Goal: Contribute content: Add original content to the website for others to see

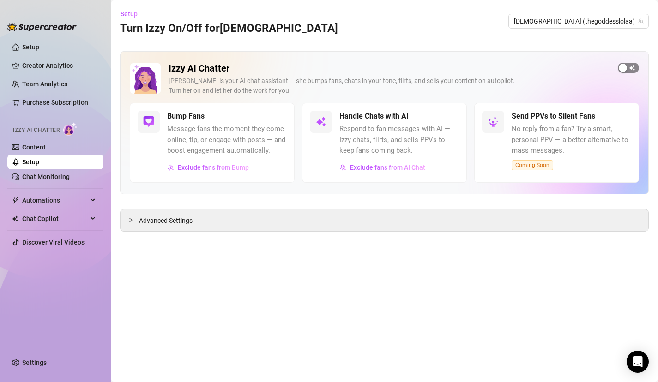
click at [627, 71] on span "button" at bounding box center [628, 68] width 21 height 10
click at [415, 167] on span "Exclude fans from AI Chat" at bounding box center [387, 167] width 75 height 7
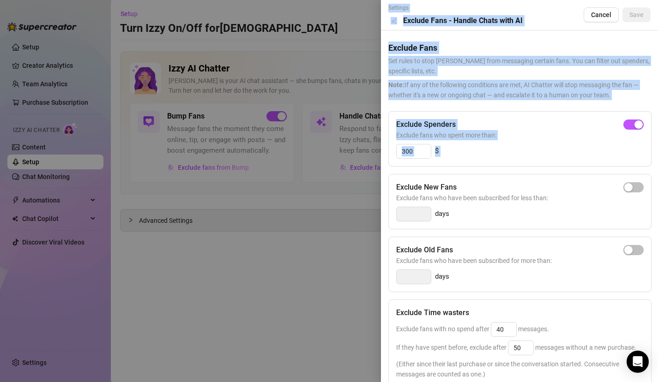
scroll to position [93, 0]
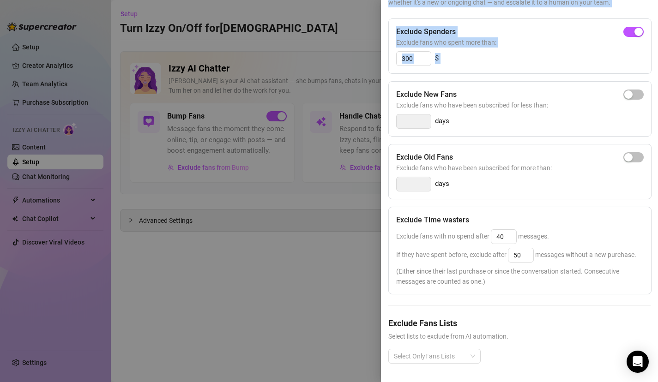
drag, startPoint x: 508, startPoint y: 175, endPoint x: 464, endPoint y: 381, distance: 210.0
click at [466, 382] on html "Setup Creator Analytics Team Analytics Purchase Subscription Izzy AI Chatter Co…" at bounding box center [329, 191] width 658 height 382
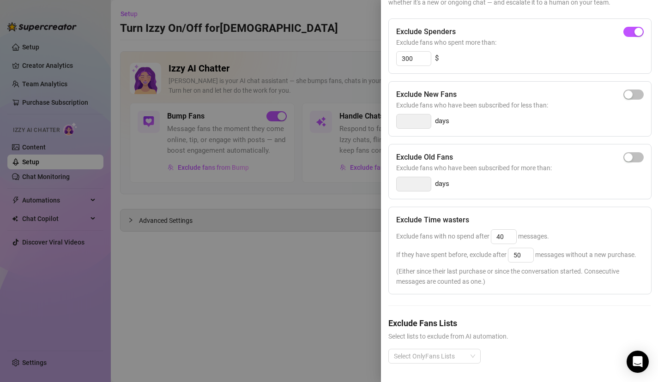
click at [276, 300] on div at bounding box center [329, 191] width 658 height 382
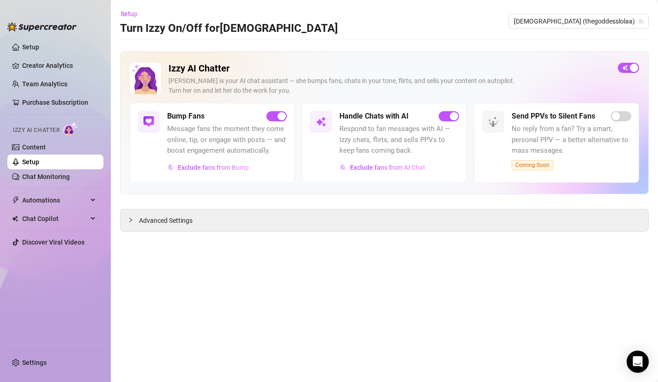
click at [627, 75] on div "Izzy AI Chatter Izzy is your AI chat assistant — she bumps fans, chats in your …" at bounding box center [384, 83] width 509 height 40
click at [633, 67] on div "button" at bounding box center [634, 68] width 8 height 8
click at [634, 67] on span "button" at bounding box center [628, 68] width 21 height 10
click at [370, 119] on h5 "Handle Chats with AI" at bounding box center [373, 116] width 69 height 11
click at [316, 220] on div "Advanced Settings" at bounding box center [384, 221] width 528 height 22
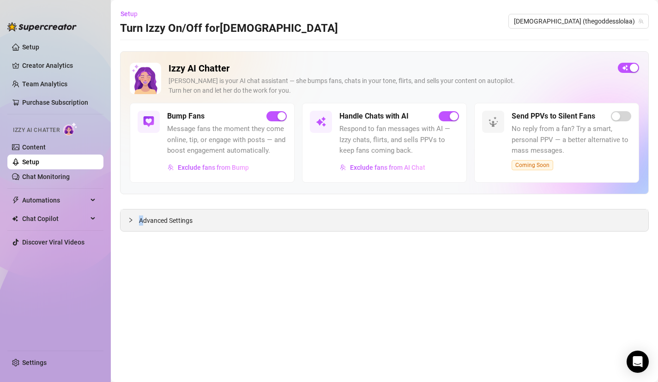
click at [140, 221] on span "Advanced Settings" at bounding box center [166, 221] width 54 height 10
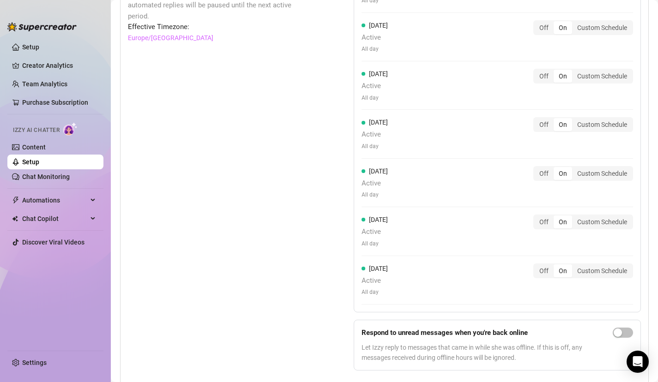
scroll to position [922, 0]
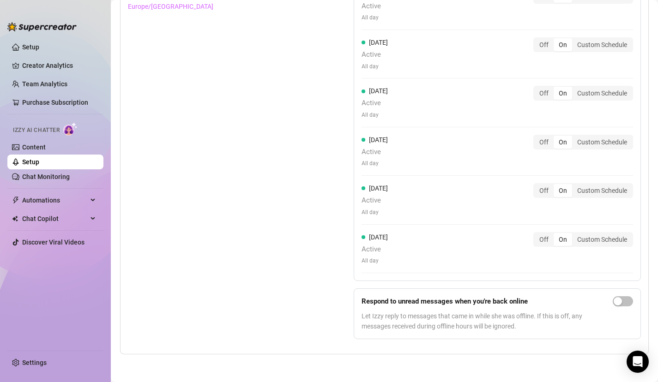
click at [567, 243] on div "On" at bounding box center [562, 239] width 18 height 13
click at [556, 234] on input "On" at bounding box center [556, 234] width 0 height 0
click at [536, 234] on input "Off" at bounding box center [536, 234] width 0 height 0
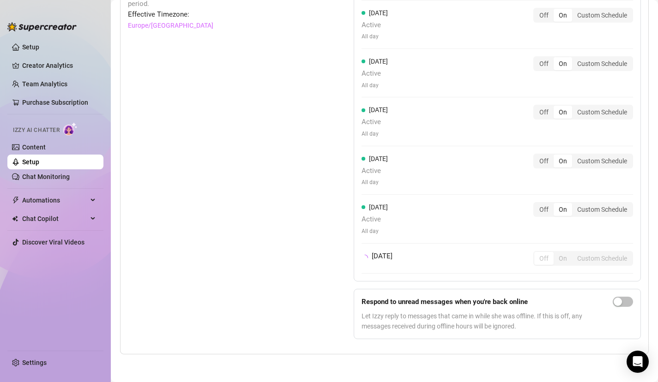
scroll to position [911, 0]
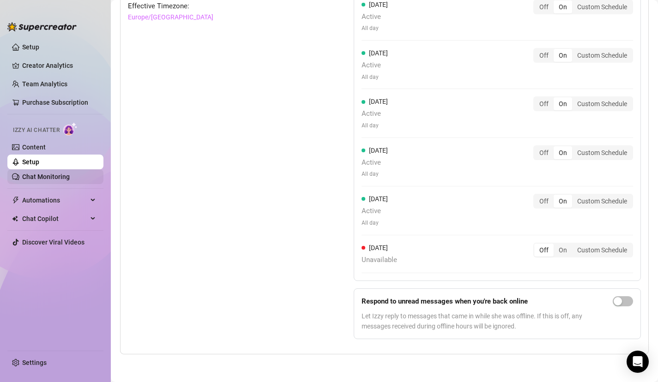
click at [55, 180] on link "Chat Monitoring" at bounding box center [46, 176] width 48 height 7
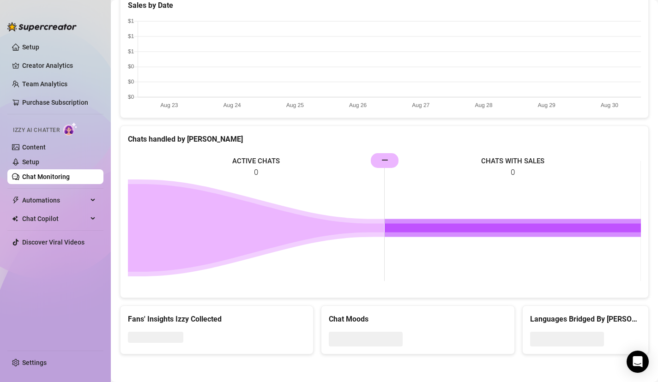
scroll to position [448, 0]
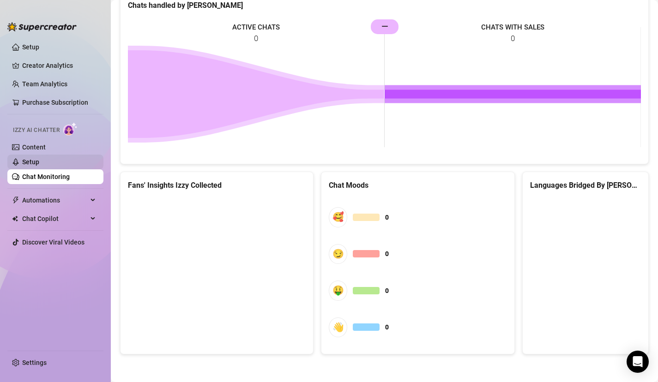
click at [39, 158] on link "Setup" at bounding box center [30, 161] width 17 height 7
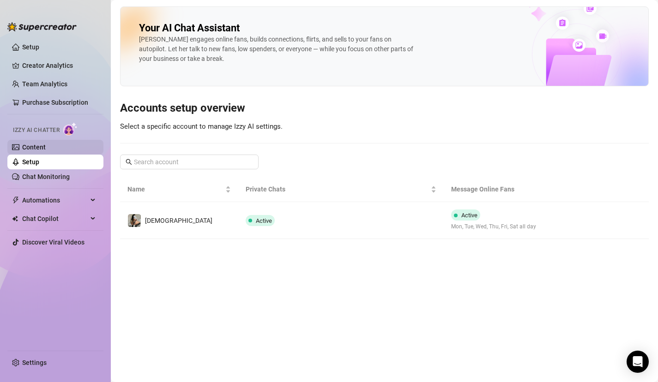
click at [46, 144] on link "Content" at bounding box center [34, 147] width 24 height 7
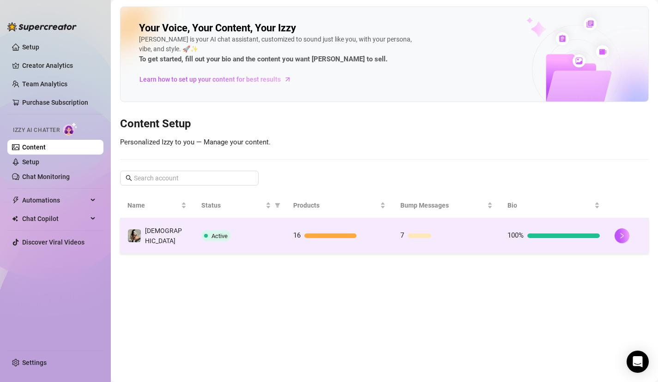
click at [205, 239] on td "Active" at bounding box center [240, 236] width 92 height 36
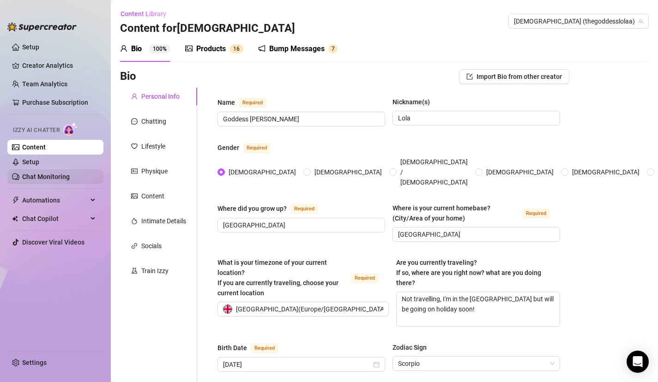
click at [61, 180] on link "Chat Monitoring" at bounding box center [46, 176] width 48 height 7
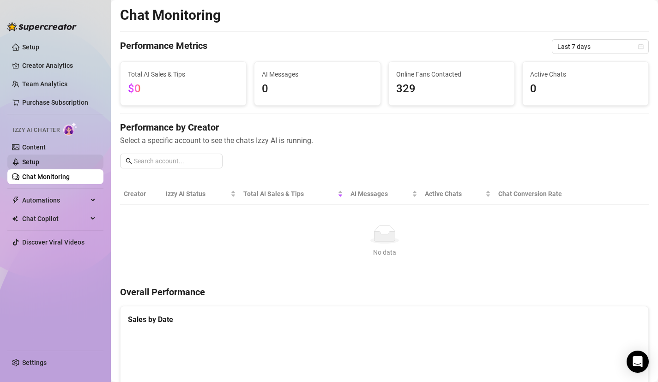
click at [39, 159] on link "Setup" at bounding box center [30, 161] width 17 height 7
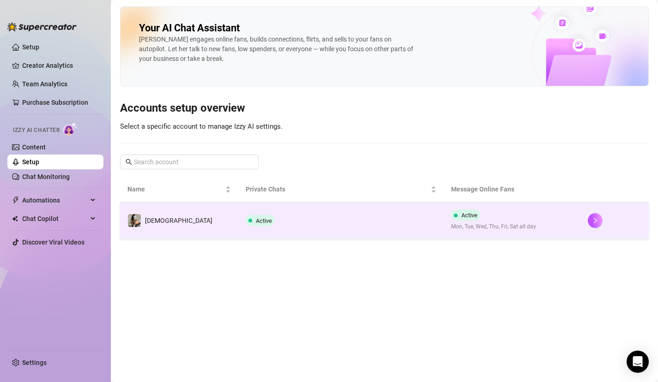
click at [260, 238] on td "Active" at bounding box center [340, 220] width 205 height 37
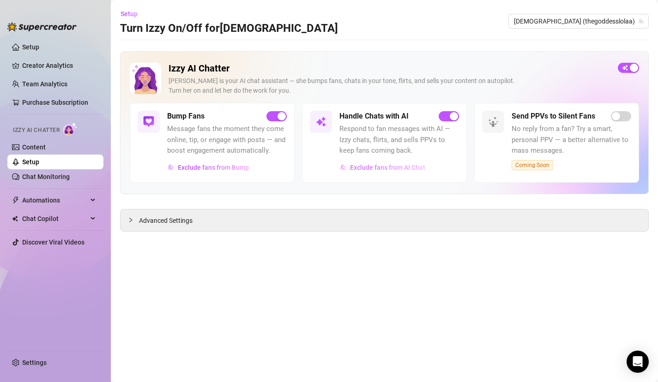
click at [386, 167] on span "Exclude fans from AI Chat" at bounding box center [387, 167] width 75 height 7
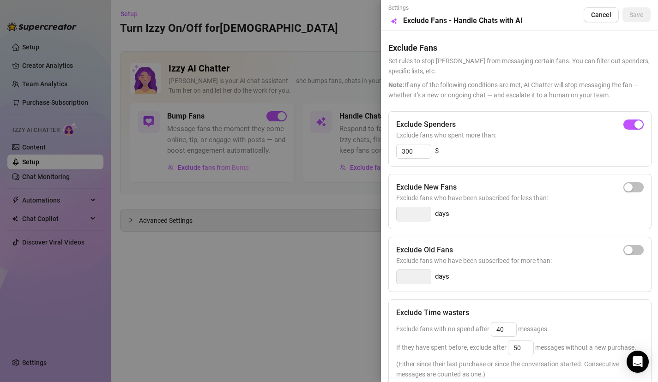
click at [323, 320] on div at bounding box center [329, 191] width 658 height 382
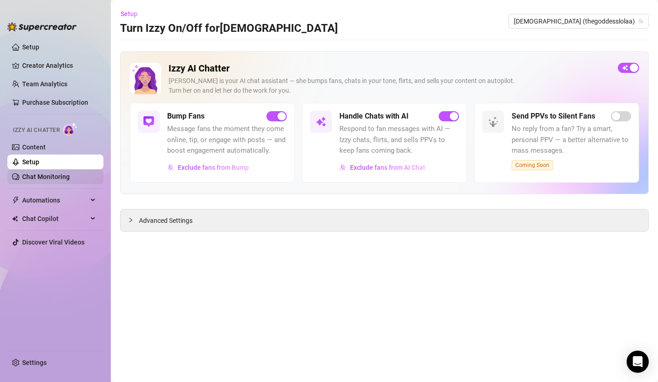
click at [41, 178] on link "Chat Monitoring" at bounding box center [46, 176] width 48 height 7
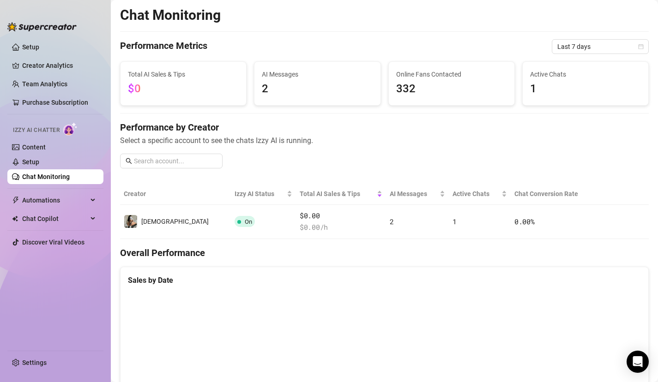
click at [322, 137] on span "Select a specific account to see the chats Izzy AI is running." at bounding box center [384, 141] width 528 height 12
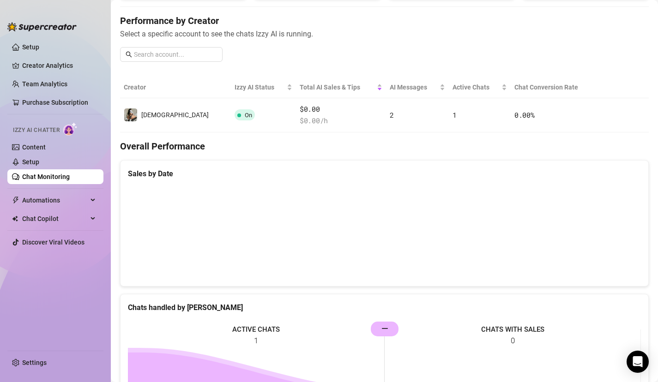
scroll to position [77, 0]
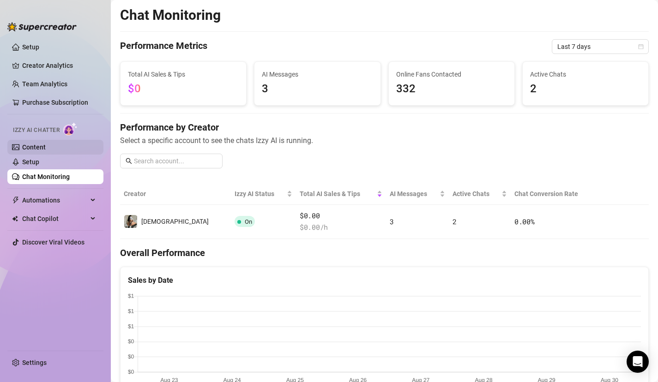
click at [39, 144] on link "Content" at bounding box center [34, 147] width 24 height 7
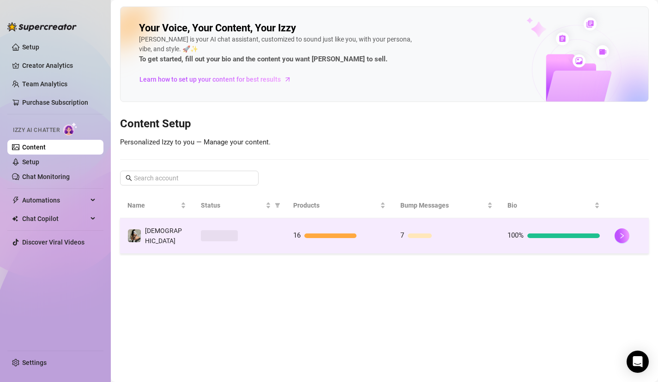
click at [317, 240] on td "16" at bounding box center [339, 236] width 107 height 36
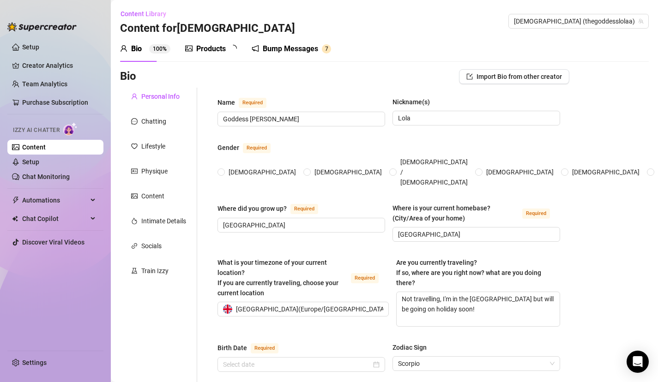
radio input "true"
type input "[DATE]"
click at [227, 49] on div "Products 1 6" at bounding box center [214, 48] width 58 height 11
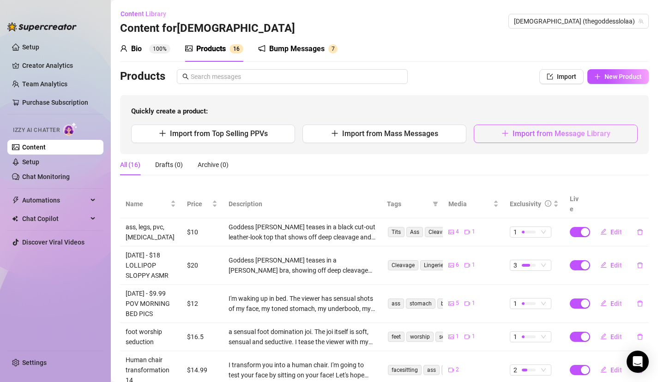
click at [530, 135] on span "Import from Message Library" at bounding box center [561, 133] width 98 height 9
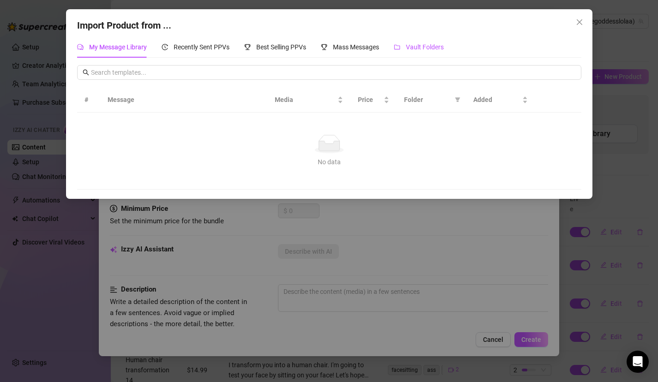
click at [411, 48] on span "Vault Folders" at bounding box center [425, 46] width 38 height 7
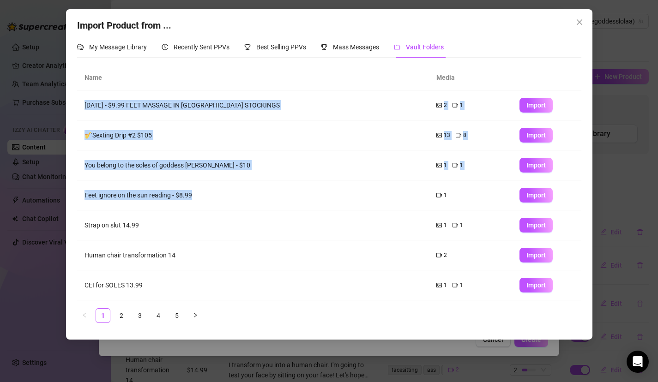
scroll to position [90, 0]
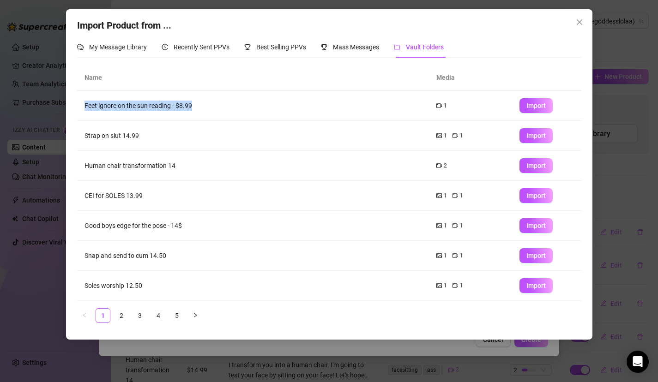
drag, startPoint x: 228, startPoint y: 200, endPoint x: 167, endPoint y: 334, distance: 147.5
click at [168, 335] on div "Import Product from ... My Message Library Recently Sent PPVs Best Selling PPVs…" at bounding box center [329, 174] width 526 height 330
click at [178, 319] on link "5" at bounding box center [177, 316] width 14 height 14
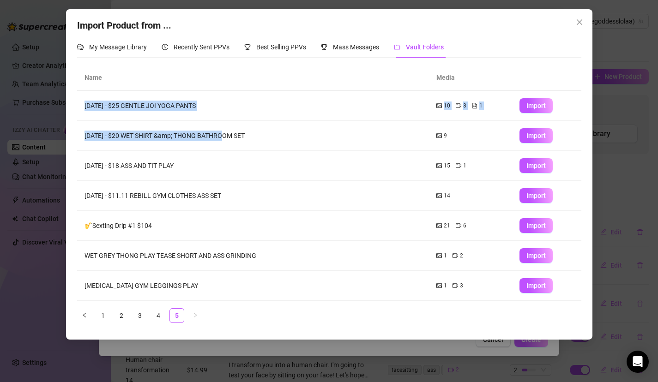
drag, startPoint x: 215, startPoint y: 225, endPoint x: 177, endPoint y: 325, distance: 107.1
click at [179, 326] on div "Name Media Apr 8, 2024 - $18 PINK FISHNETS ASS CLOSE UP 8 1 Import Apr 8, 2024 …" at bounding box center [329, 197] width 504 height 265
click at [162, 318] on link "4" at bounding box center [158, 316] width 14 height 14
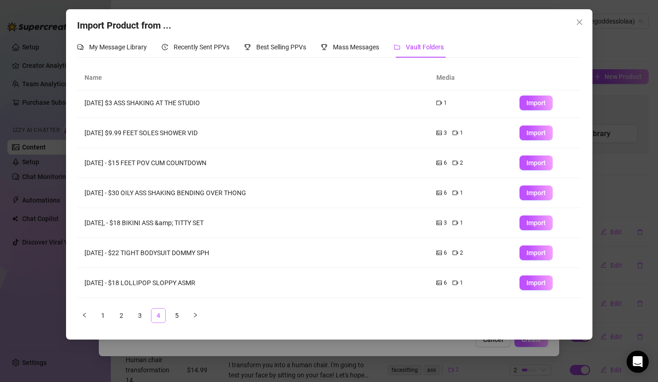
scroll to position [0, 0]
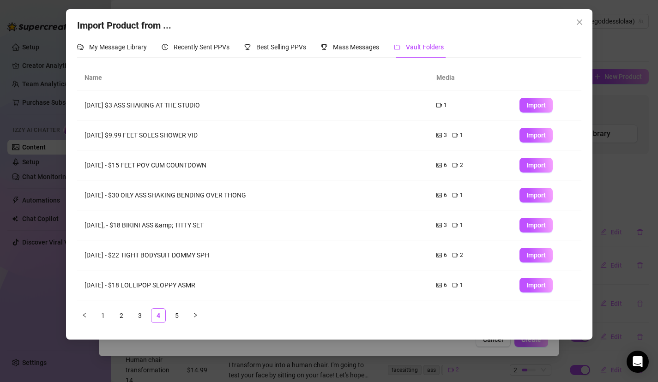
click at [148, 318] on ul "1 2 3 4 5" at bounding box center [329, 315] width 504 height 15
click at [141, 316] on link "3" at bounding box center [140, 316] width 14 height 14
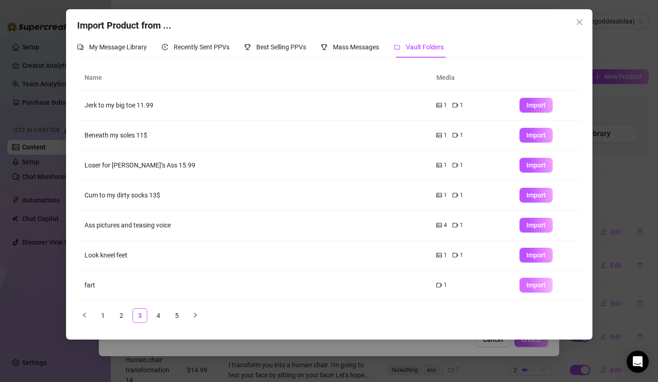
click at [534, 284] on span "Import" at bounding box center [535, 285] width 19 height 7
type textarea "Type your message here..."
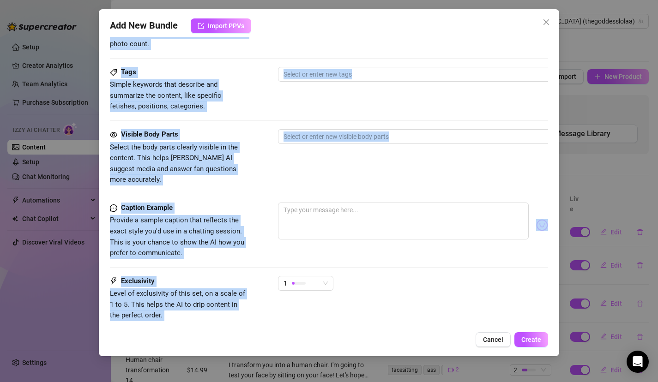
scroll to position [486, 0]
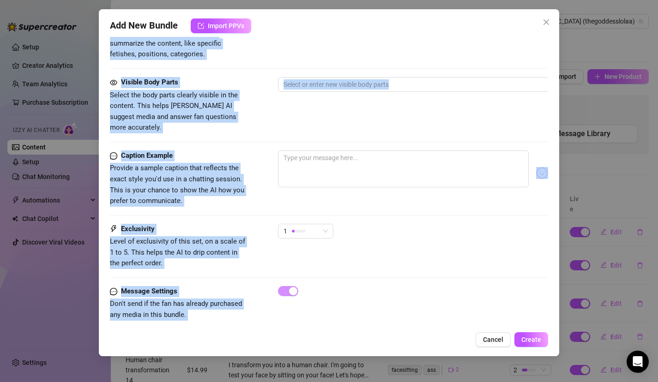
drag, startPoint x: 419, startPoint y: 256, endPoint x: 390, endPoint y: 334, distance: 83.1
click at [390, 335] on div "Add New Bundle Import PPVs Account Goddess (@thegoddesslolaa) Name Name is for …" at bounding box center [329, 182] width 461 height 347
click at [403, 128] on div "Visible Body Parts Select the body parts clearly visible in the content. This h…" at bounding box center [329, 113] width 438 height 73
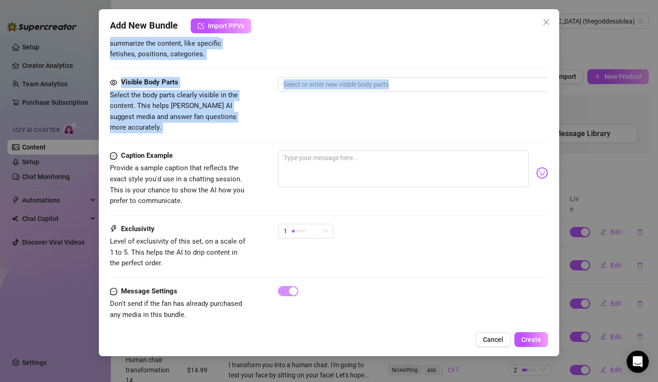
scroll to position [255, 0]
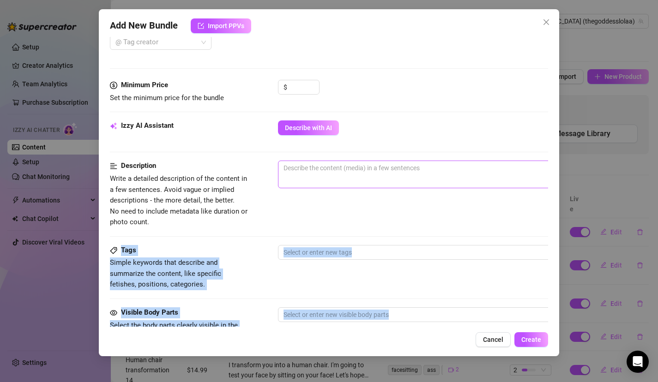
drag, startPoint x: 404, startPoint y: 126, endPoint x: 393, endPoint y: 174, distance: 49.4
click at [394, 178] on form "Account Goddess (@thegoddesslolaa) Name Name is for your internal organization …" at bounding box center [329, 180] width 438 height 775
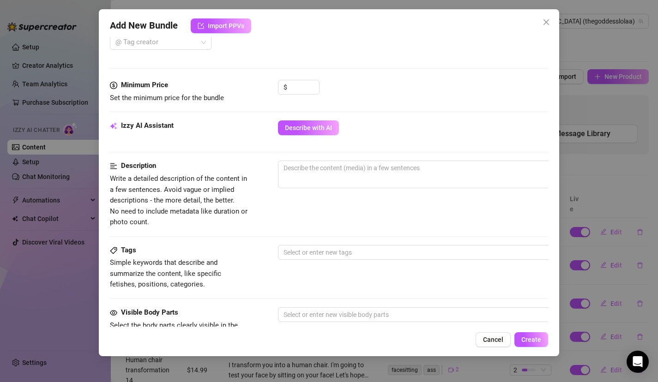
click at [368, 201] on div at bounding box center [439, 197] width 323 height 15
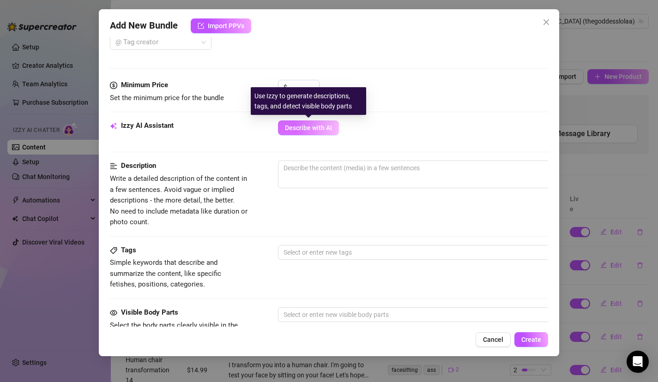
click at [315, 126] on span "Describe with AI" at bounding box center [308, 127] width 47 height 7
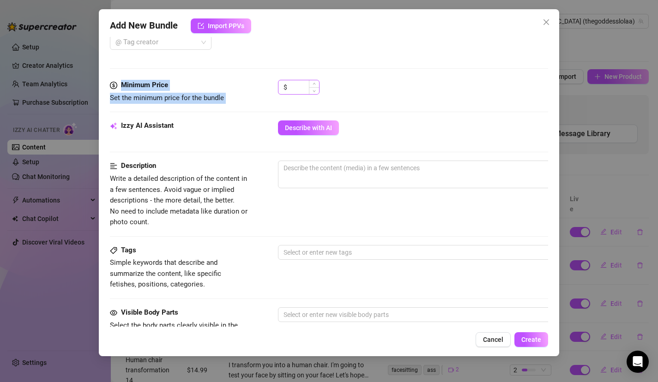
click at [292, 80] on form "Account Goddess (@thegoddesslolaa) Name Name is for your internal organization …" at bounding box center [329, 180] width 438 height 775
click at [303, 86] on input at bounding box center [304, 87] width 30 height 14
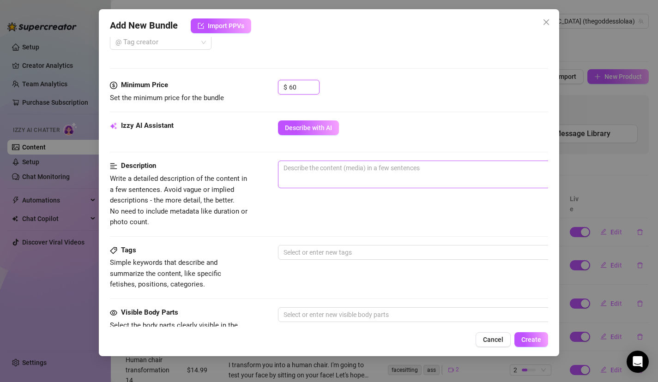
type input "60"
click at [366, 183] on span "0 / 1000" at bounding box center [439, 175] width 323 height 28
click at [366, 167] on textarea at bounding box center [439, 168] width 322 height 14
type textarea "T"
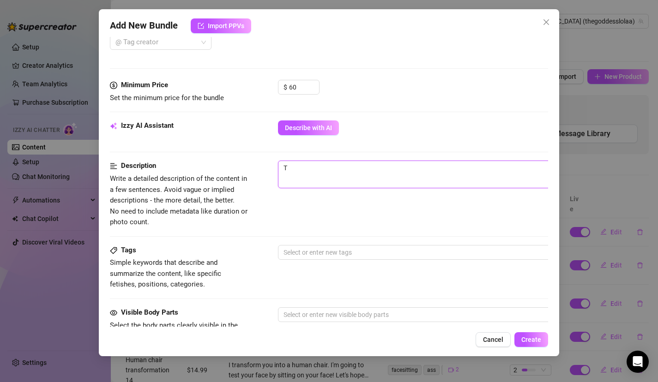
type textarea "Th"
type textarea "Thi"
type textarea "This"
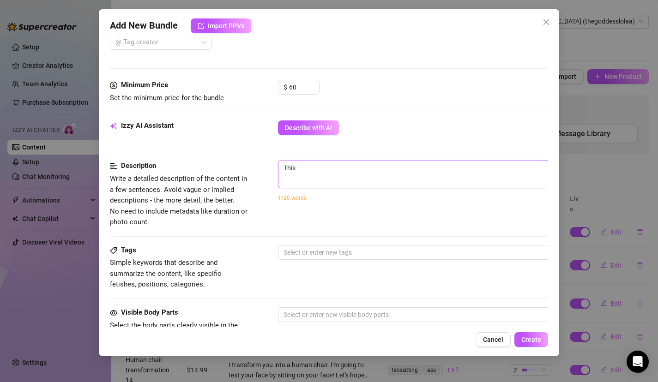
type textarea "This"
type textarea "This v"
type textarea "This vi"
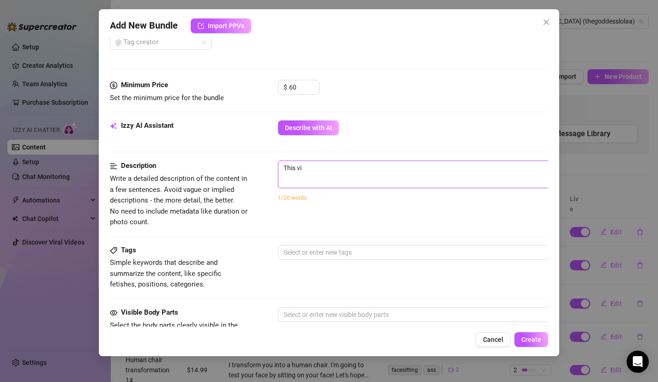
type textarea "This vid"
type textarea "This vide"
type textarea "This video"
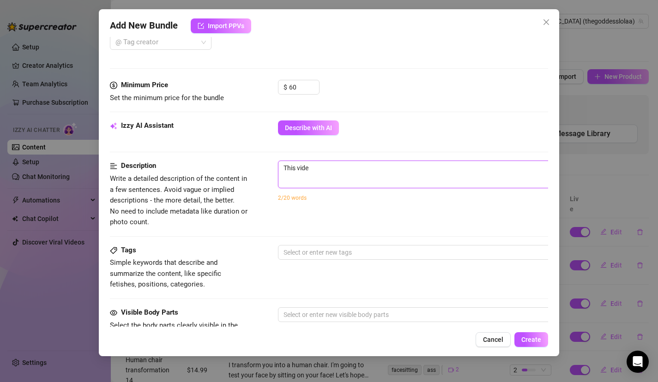
type textarea "This video"
type textarea "This video i"
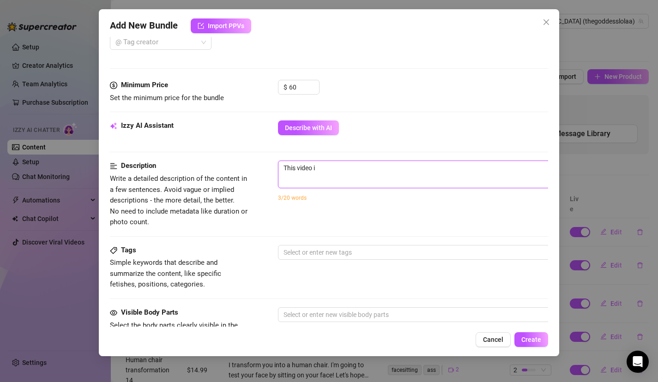
type textarea "This video is"
type textarea "This video is a"
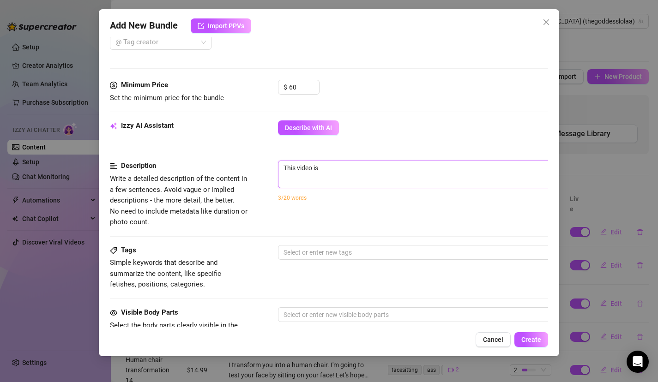
type textarea "This video is a"
type textarea "This video is a f"
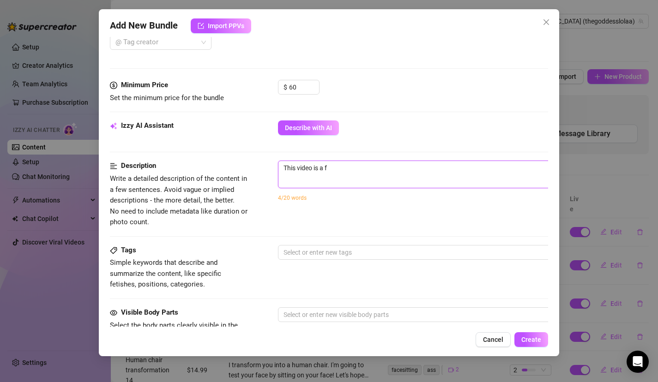
type textarea "This video is a fa"
type textarea "This video is a far"
type textarea "This video is a fart"
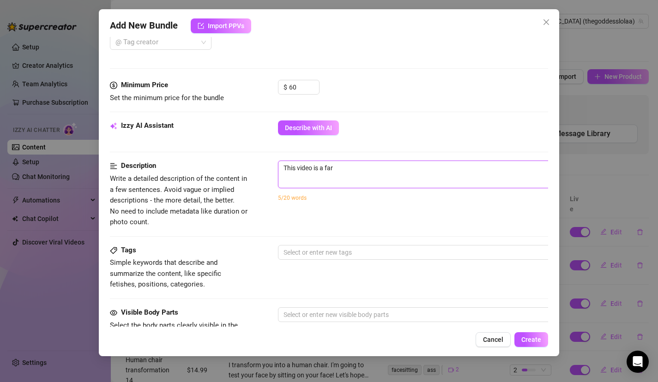
type textarea "This video is a fart"
type textarea "This video is a fart v"
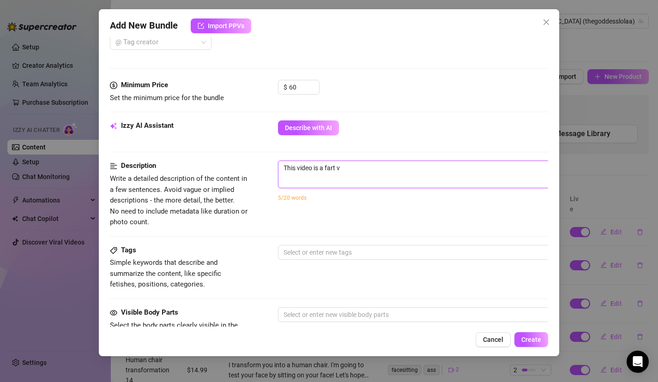
type textarea "This video is a fart vi"
type textarea "This video is a fart vid"
type textarea "This video is a fart vidf"
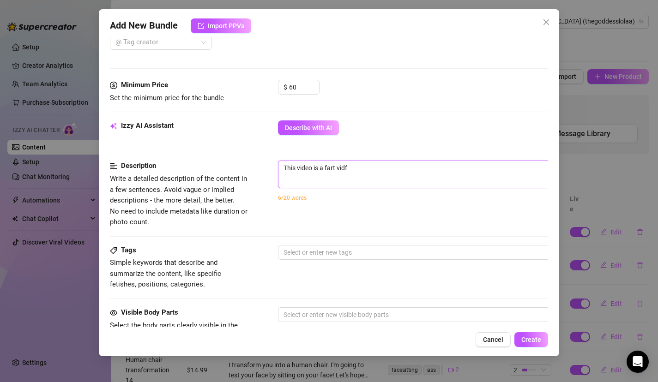
type textarea "This video is a fart vidfe"
type textarea "This video is a fart vidfeo"
type textarea "This video is a fart vidfe"
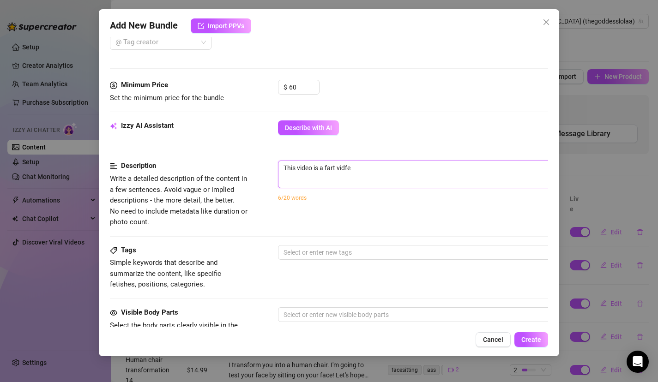
type textarea "This video is a fart vidf"
type textarea "This video is a fart vid"
type textarea "This video is a fart vide"
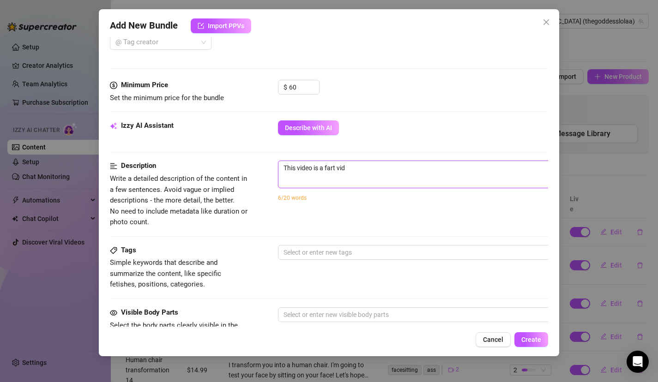
type textarea "This video is a fart vide"
type textarea "This video is a fart video"
type textarea "This video is a fart video/"
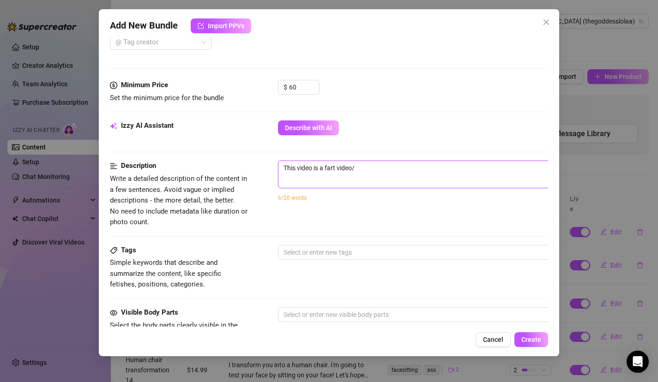
type textarea "This video is a fart video/"
type textarea "This video is a fart video"
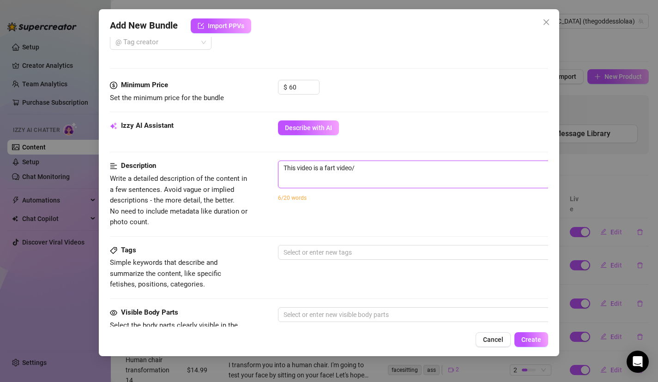
type textarea "This video is a fart video"
type textarea "This video is a fart video."
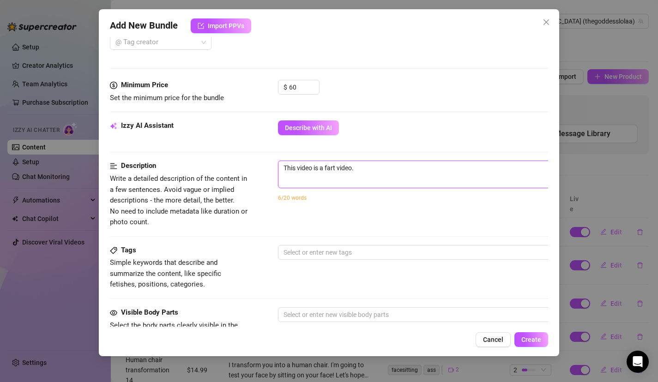
type textarea "This video is a fart video. O"
type textarea "This video is a fart video. On"
type textarea "This video is a fart video. Onl"
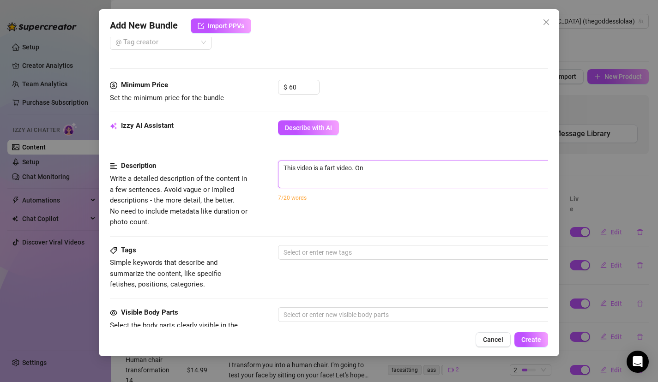
type textarea "This video is a fart video. Onl"
type textarea "This video is a fart video. Onlt"
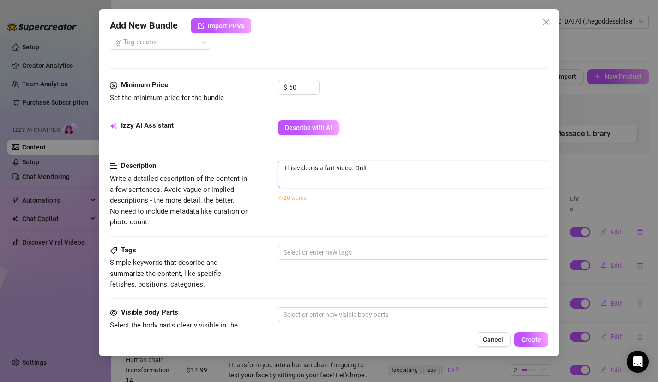
type textarea "This video is a fart video. Onlt"
type textarea "This video is a fart video. Onl"
type textarea "This video is a fart video. Only"
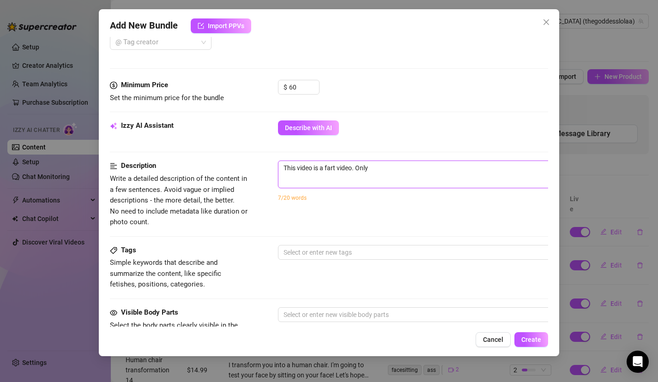
type textarea "This video is a fart video. Only"
type textarea "This video is a fart video. Only s"
type textarea "This video is a fart video. Only se"
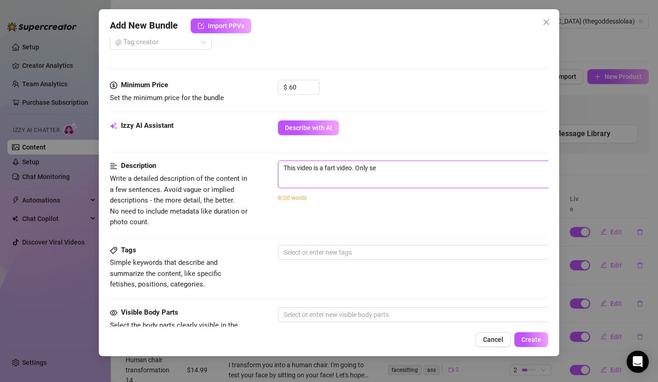
type textarea "This video is a fart video. Only sen"
type textarea "This video is a fart video. Only send"
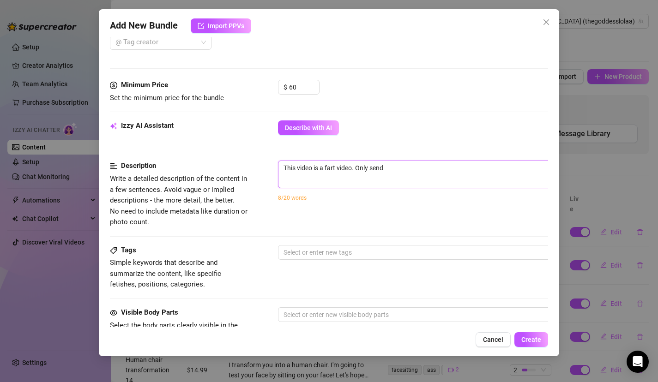
type textarea "This video is a fart video. Only send"
type textarea "This video is a fart video. Only send o"
type textarea "This video is a fart video. Only send ou"
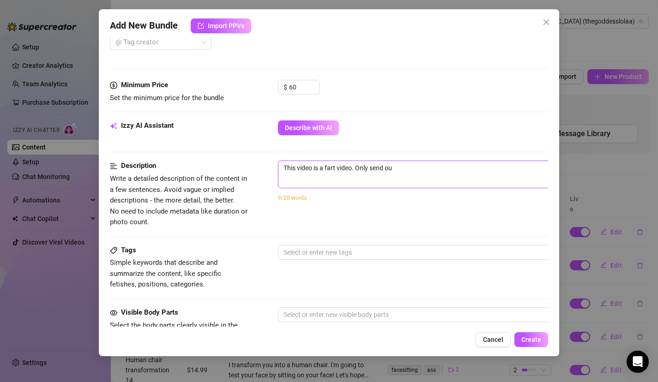
type textarea "This video is a fart video. Only send out"
type textarea "This video is a fart video. Only send out t"
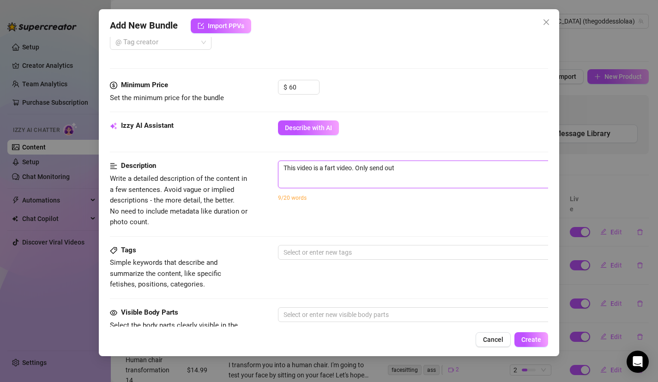
type textarea "This video is a fart video. Only send out t"
type textarea "This video is a fart video. Only send out to"
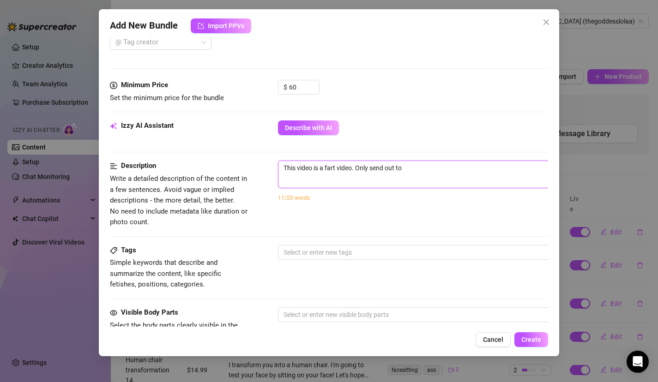
type textarea "This video is a fart video. Only send out to s"
type textarea "This video is a fart video. Only send out to su"
type textarea "This video is a fart video. Only send out to sub"
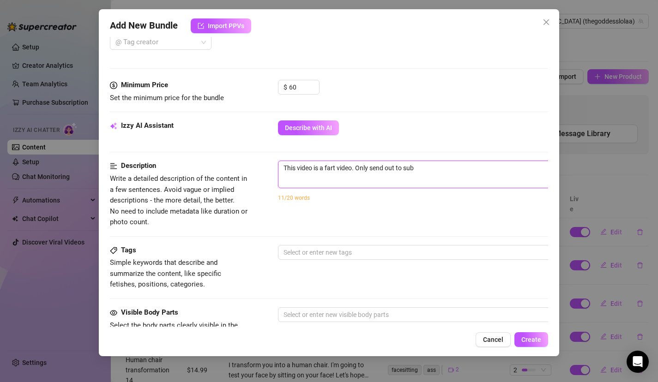
type textarea "This video is a fart video. Only send out to subs"
type textarea "This video is a fart video. Only send out to subs w"
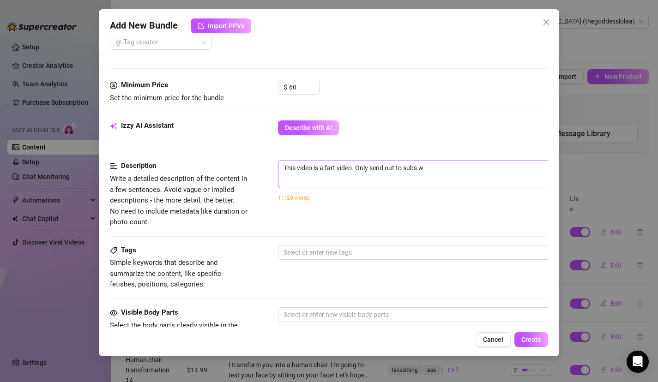
type textarea "This video is a fart video. Only send out to subs wh"
type textarea "This video is a fart video. Only send out to subs who"
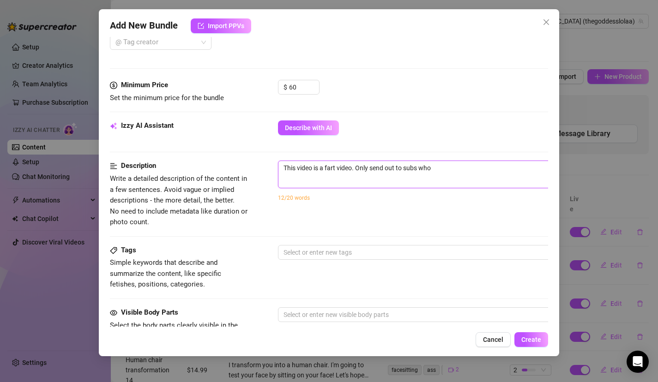
type textarea "This video is a fart video. Only send out to subs who"
type textarea "This video is a fart video. Only send out to subs who a"
type textarea "This video is a fart video. Only send out to subs who as"
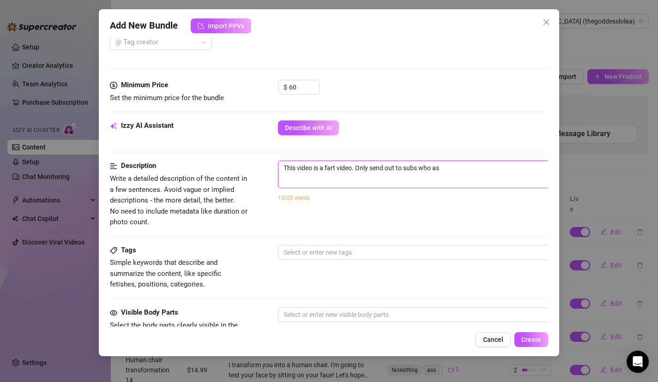
type textarea "This video is a fart video. Only send out to subs who ask"
type textarea "This video is a fart video. Only send out to subs who ask f"
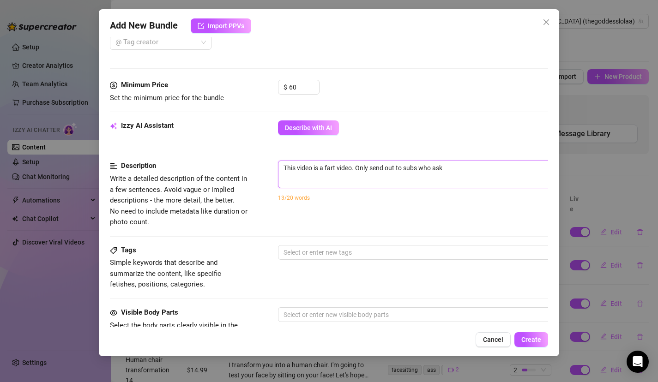
type textarea "This video is a fart video. Only send out to subs who ask f"
type textarea "This video is a fart video. Only send out to subs who ask fo"
type textarea "This video is a fart video. Only send out to subs who ask for"
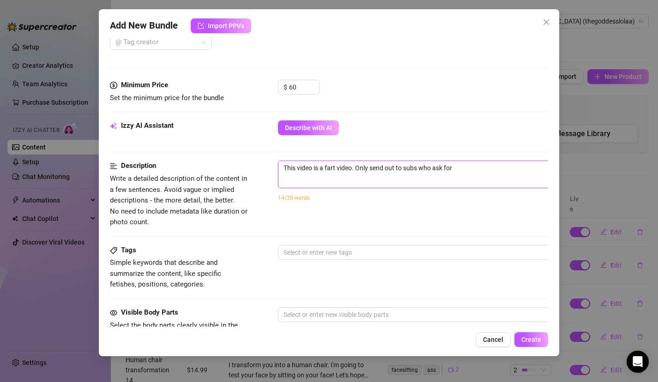
type textarea "This video is a fart video. Only send out to subs who ask for"
type textarea "This video is a fart video. Only send out to subs who ask for f"
type textarea "This video is a fart video. Only send out to subs who ask for fa"
type textarea "This video is a fart video. Only send out to subs who ask for far"
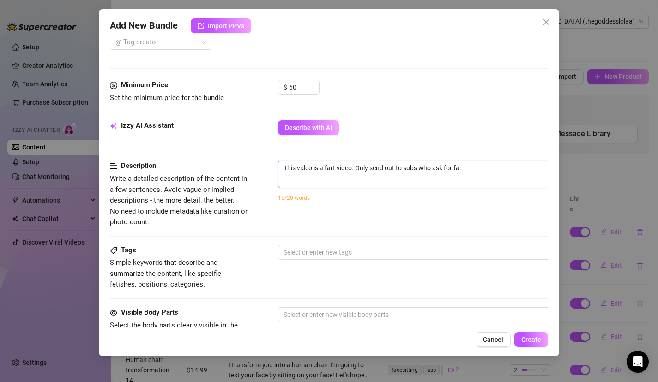
type textarea "This video is a fart video. Only send out to subs who ask for far"
type textarea "This video is a fart video. Only send out to subs who ask for fart"
type textarea "This video is a fart video. Only send out to subs who ask for fart c"
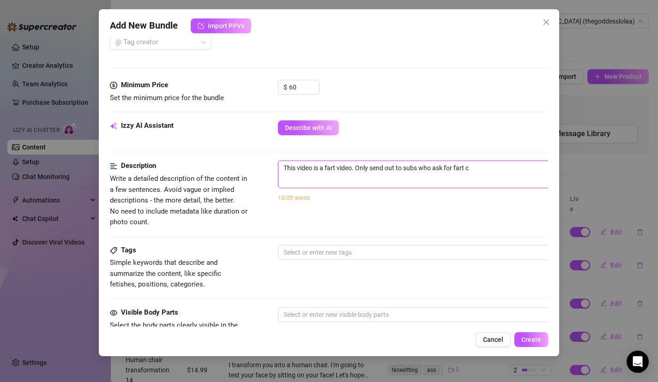
type textarea "This video is a fart video. Only send out to subs who ask for fart co"
type textarea "This video is a fart video. Only send out to subs who ask for fart con"
type textarea "This video is a fart video. Only send out to subs who ask for fart cont"
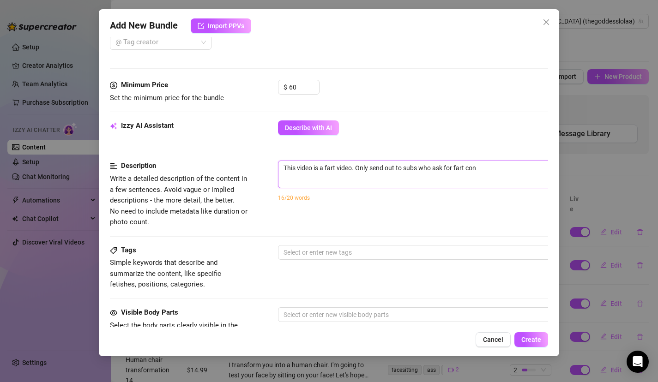
type textarea "This video is a fart video. Only send out to subs who ask for fart cont"
type textarea "This video is a fart video. Only send out to subs who ask for fart conte"
type textarea "This video is a fart video. Only send out to subs who ask for fart conten"
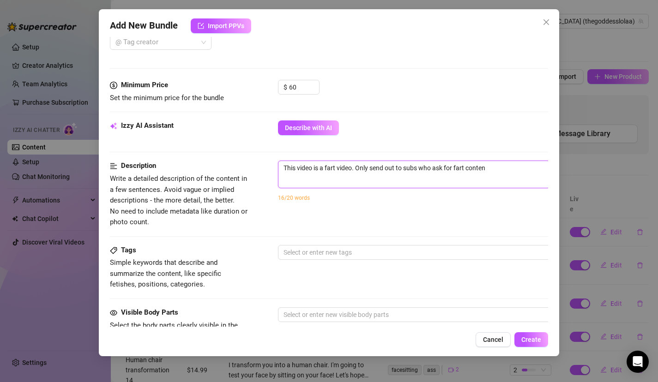
type textarea "This video is a fart video. Only send out to subs who ask for fart content"
type textarea "This video is a fart video. Only send out to subs who ask for fart content."
click at [348, 255] on div at bounding box center [435, 252] width 310 height 13
type textarea "This video is a fart video. Only send out to subs who ask for fart content."
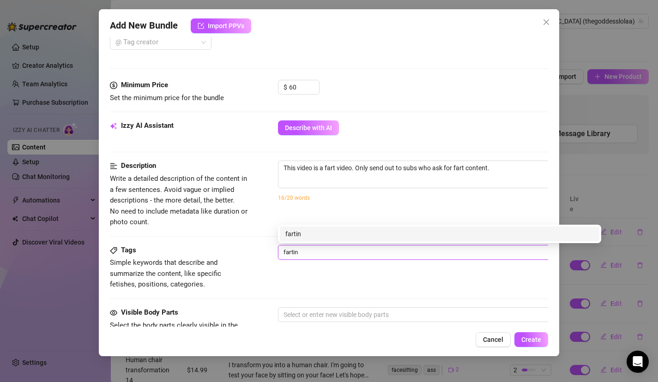
type input "farting"
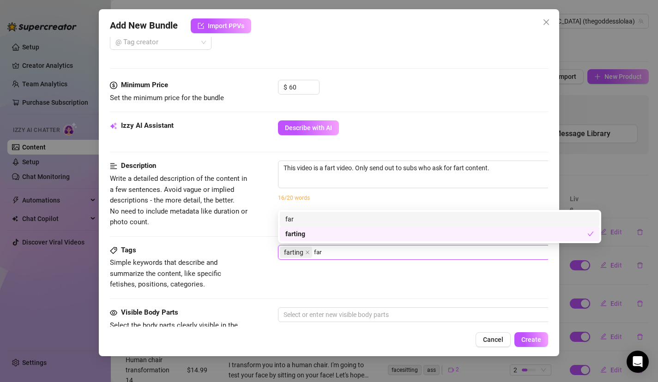
type input "fart"
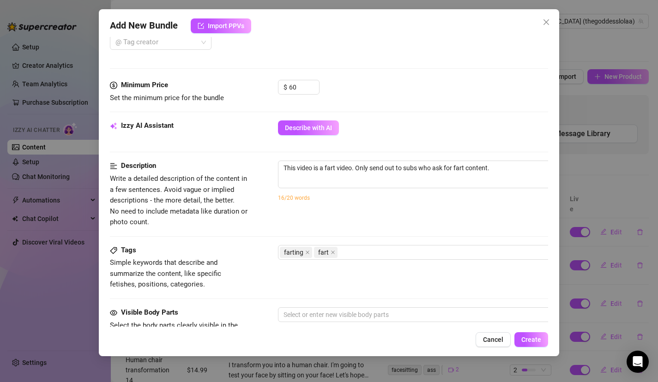
click at [354, 283] on div "Tags Simple keywords that describe and summarize the content, like specific fet…" at bounding box center [329, 267] width 438 height 45
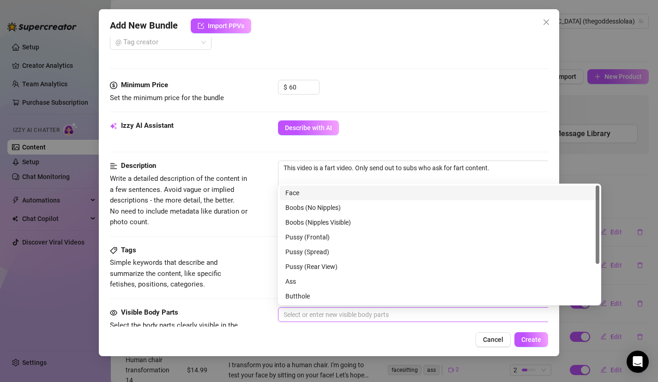
click at [359, 317] on div at bounding box center [435, 314] width 310 height 13
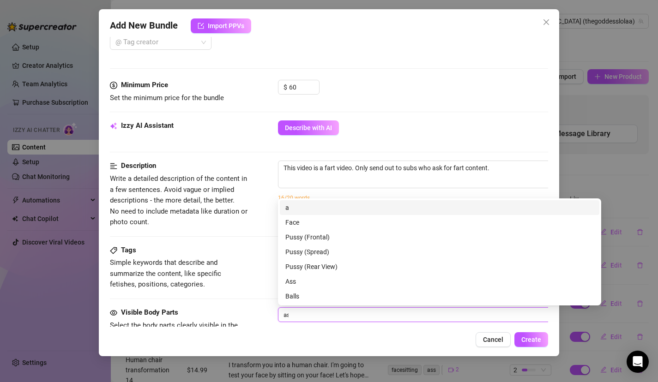
type input "ass"
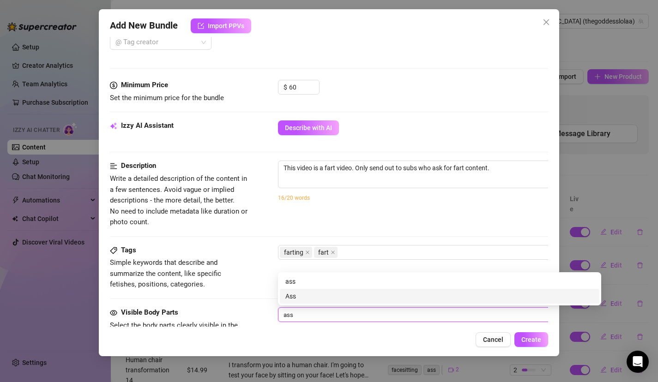
click at [340, 301] on div "Ass" at bounding box center [439, 296] width 319 height 15
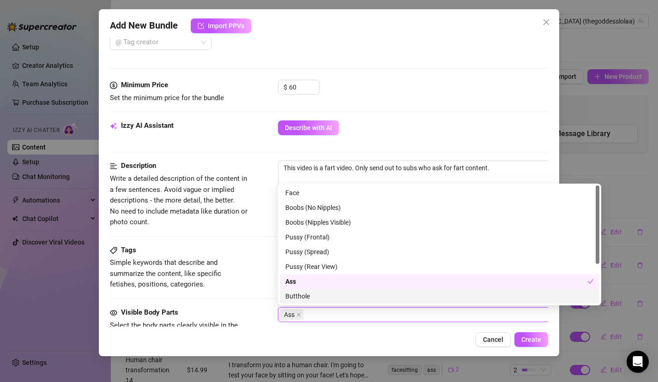
click at [347, 298] on div "Butthole" at bounding box center [439, 296] width 308 height 10
click at [339, 315] on icon "close" at bounding box center [338, 314] width 5 height 5
click at [360, 339] on div "Cancel Create" at bounding box center [329, 339] width 438 height 15
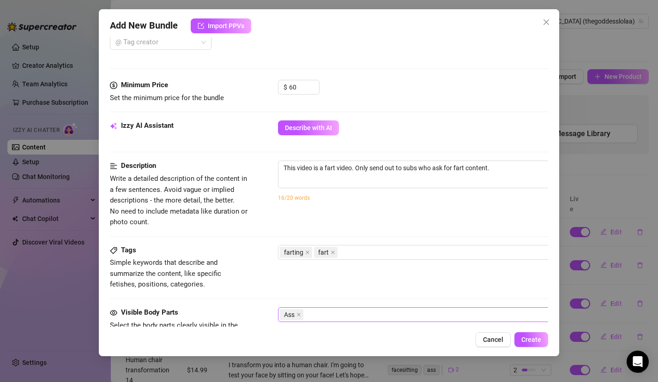
drag, startPoint x: 360, startPoint y: 340, endPoint x: 360, endPoint y: 366, distance: 25.8
click at [360, 366] on div "Add New Bundle Import PPVs Account Goddess (@thegoddesslolaa) Name Name is for …" at bounding box center [329, 191] width 658 height 382
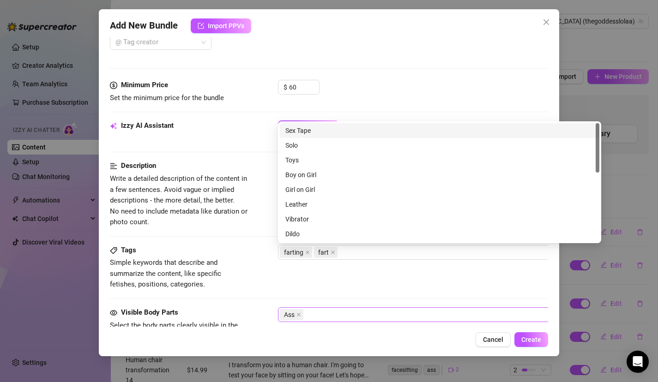
drag, startPoint x: 374, startPoint y: 251, endPoint x: 373, endPoint y: 264, distance: 12.5
click at [373, 262] on div "Tags Simple keywords that describe and summarize the content, like specific fet…" at bounding box center [329, 267] width 438 height 45
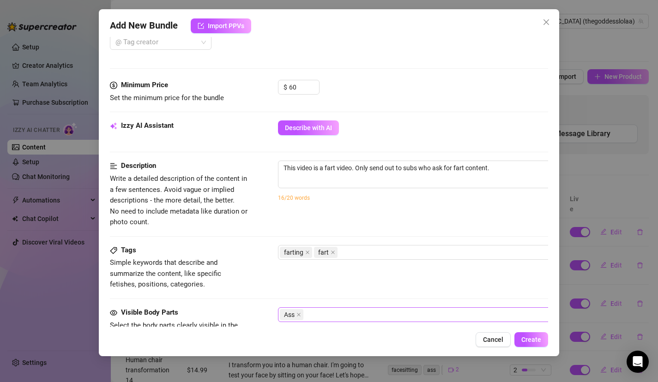
click at [381, 299] on div "Tags Simple keywords that describe and summarize the content, like specific fet…" at bounding box center [329, 276] width 438 height 62
click at [496, 169] on textarea "This video is a fart video. Only send out to subs who ask for fart content." at bounding box center [439, 168] width 322 height 14
type textarea "This video is a fart video. Only send out to subs who ask for fart content."
type textarea "This video is a fart video. Only send out to subs who ask for fart content. A"
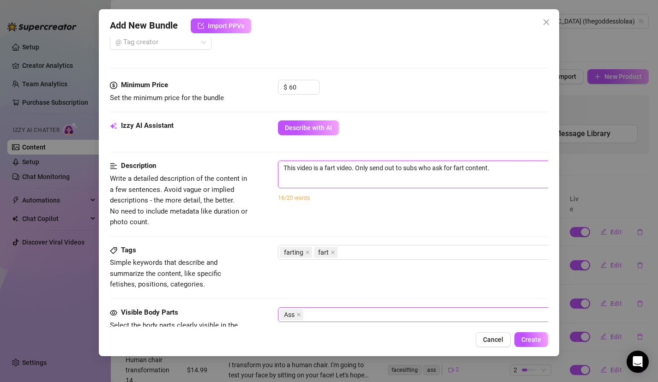
type textarea "This video is a fart video. Only send out to subs who ask for fart content. A"
type textarea "This video is a fart video. Only send out to subs who ask for fart content. As"
type textarea "This video is a fart video. Only send out to subs who ask for fart content. Ass"
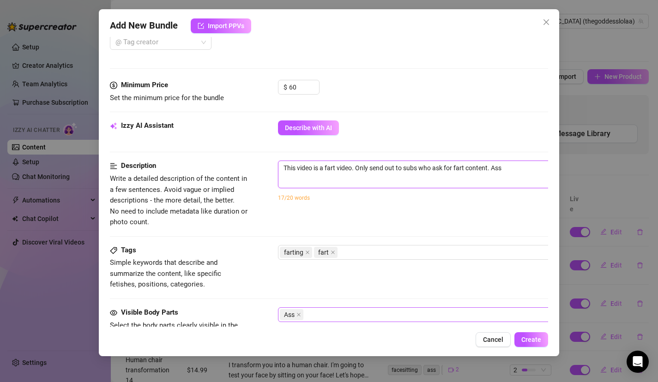
type textarea "This video is a fart video. Only send out to subs who ask for fart content. Ass"
type textarea "This video is a fart video. Only send out to subs who ask for fart content. Ass…"
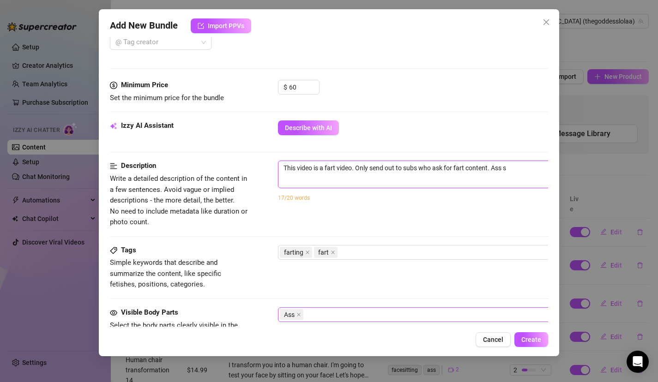
type textarea "This video is a fart video. Only send out to subs who ask for fart content. Ass…"
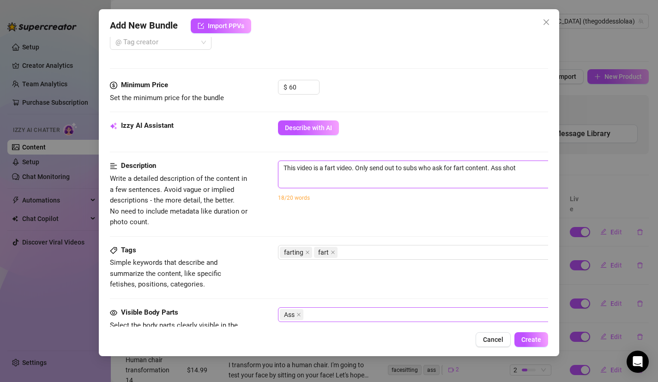
type textarea "This video is a fart video. Only send out to subs who ask for fart content. Ass…"
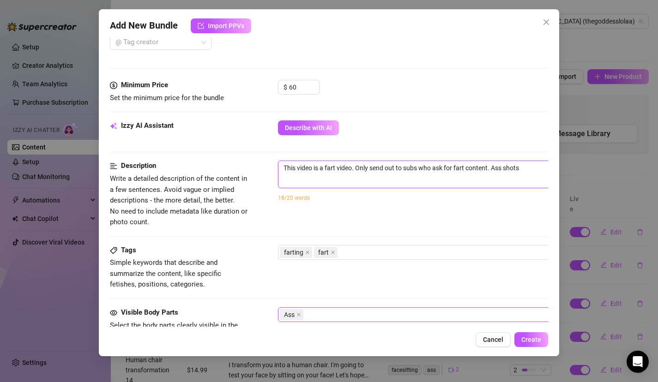
type textarea "This video is a fart video. Only send out to subs who ask for fart content. Ass…"
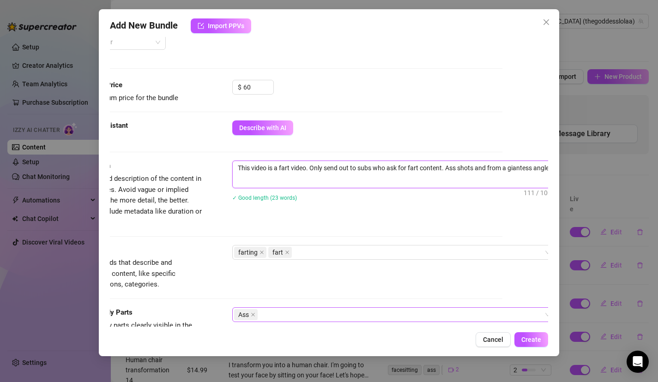
scroll to position [0, 0]
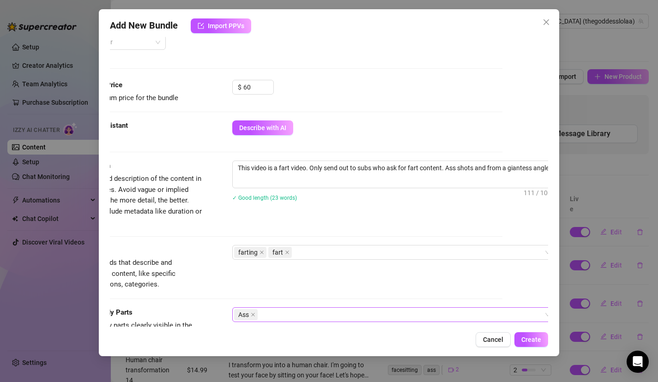
click at [481, 282] on div "Tags Simple keywords that describe and summarize the content, like specific fet…" at bounding box center [283, 267] width 438 height 45
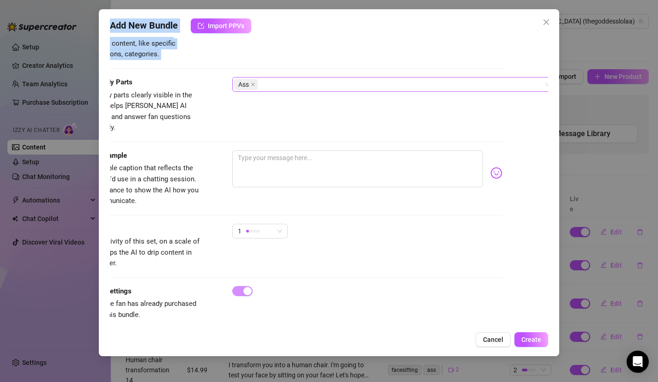
drag, startPoint x: 481, startPoint y: 282, endPoint x: 502, endPoint y: 387, distance: 106.3
click at [502, 382] on html "Setup Creator Analytics Team Analytics Purchase Subscription Izzy AI Chatter Co…" at bounding box center [329, 191] width 658 height 382
click at [271, 212] on div "Caption Example Provide a sample caption that reflects the exact style you'd us…" at bounding box center [283, 186] width 438 height 73
click at [274, 224] on span "1" at bounding box center [260, 231] width 44 height 14
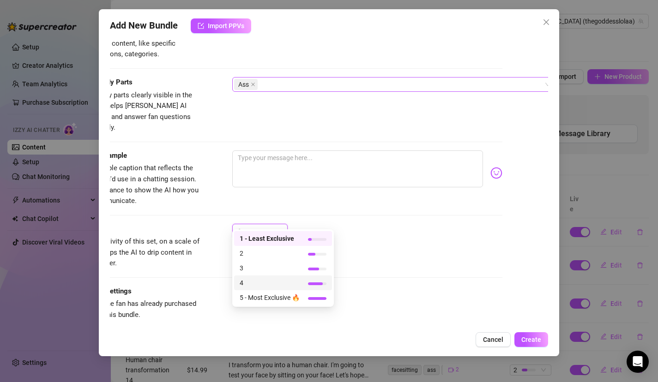
click at [273, 283] on span "4" at bounding box center [270, 283] width 60 height 10
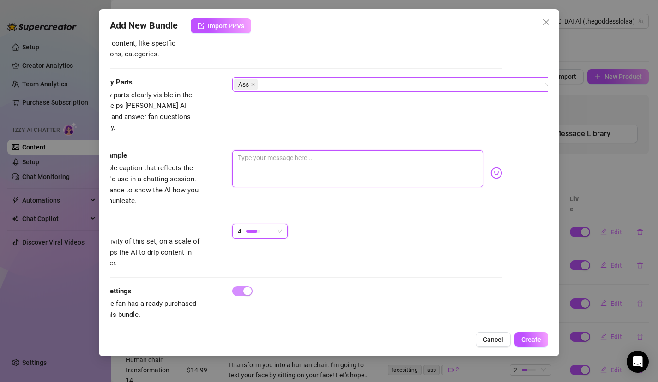
click at [288, 168] on textarea at bounding box center [357, 168] width 251 height 37
click at [529, 335] on button "Create" at bounding box center [531, 339] width 34 height 15
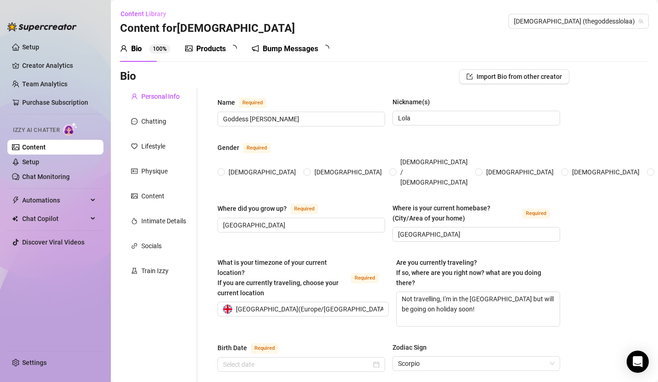
radio input "true"
type input "[DATE]"
click at [53, 179] on link "Chat Monitoring" at bounding box center [46, 176] width 48 height 7
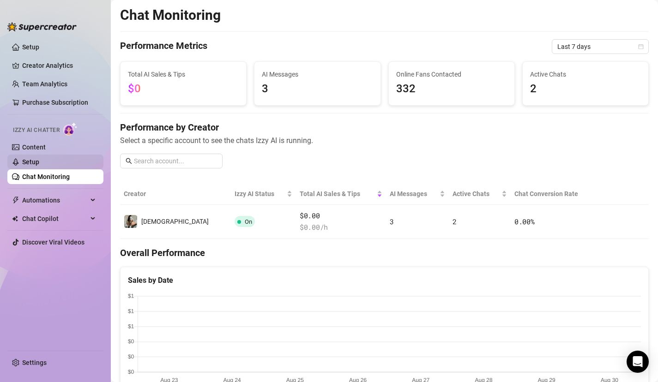
click at [39, 162] on link "Setup" at bounding box center [30, 161] width 17 height 7
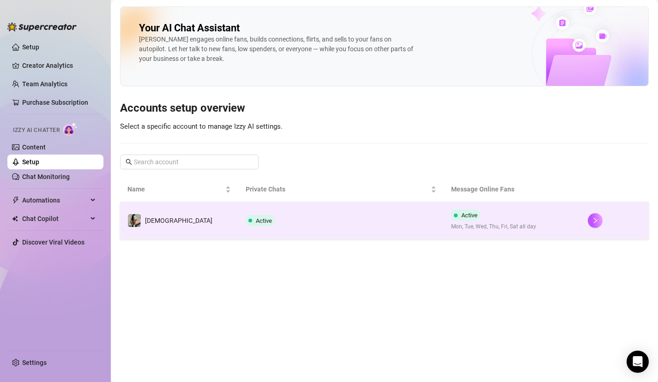
click at [238, 227] on td "Active" at bounding box center [340, 220] width 205 height 37
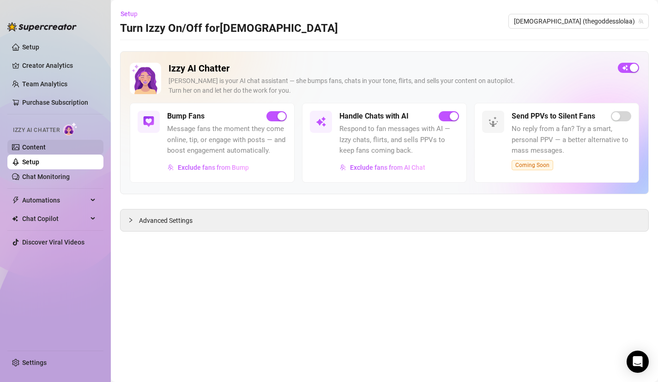
click at [36, 144] on link "Content" at bounding box center [34, 147] width 24 height 7
